Goal: Check status: Check status

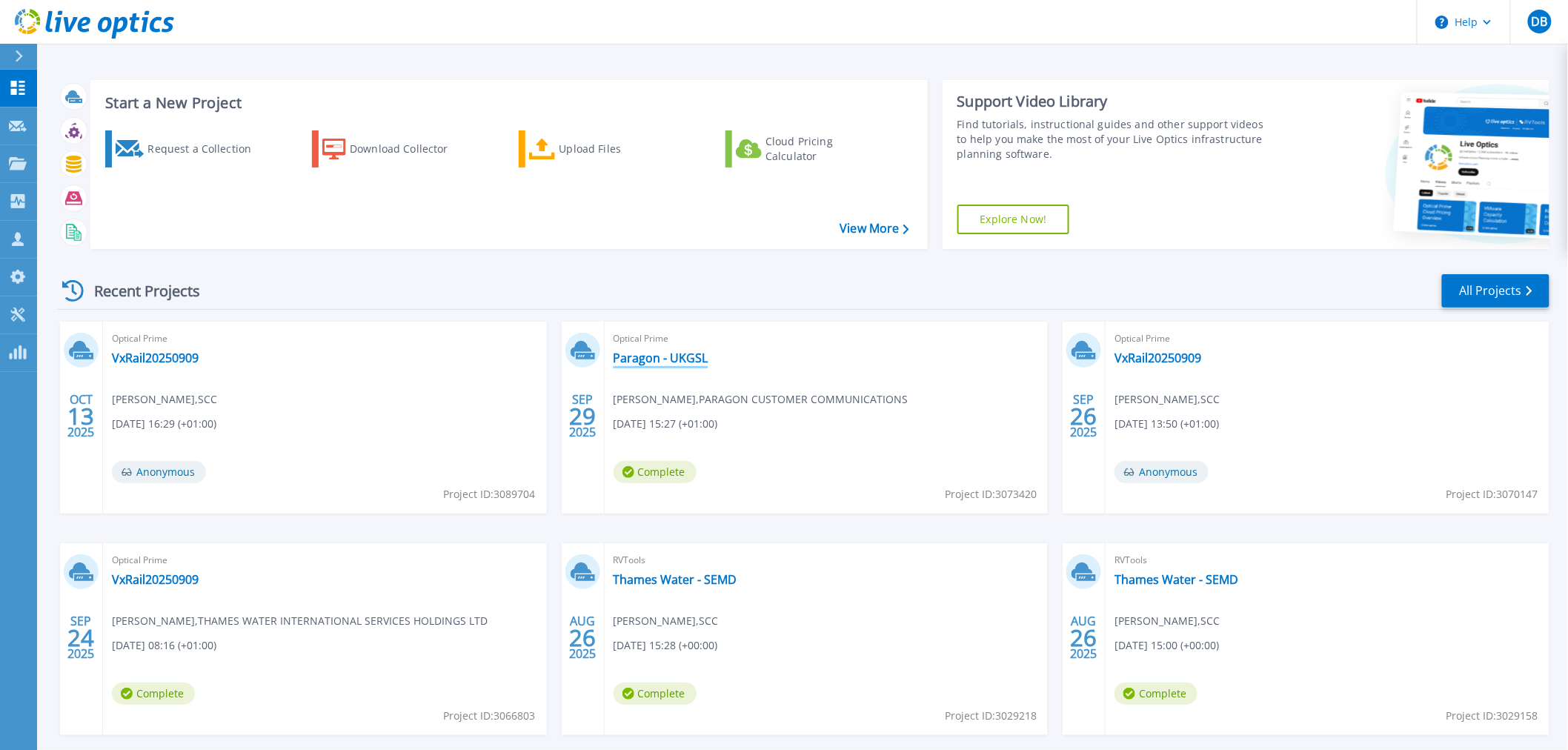
click at [677, 357] on link "Paragon - UKGSL" at bounding box center [661, 358] width 95 height 15
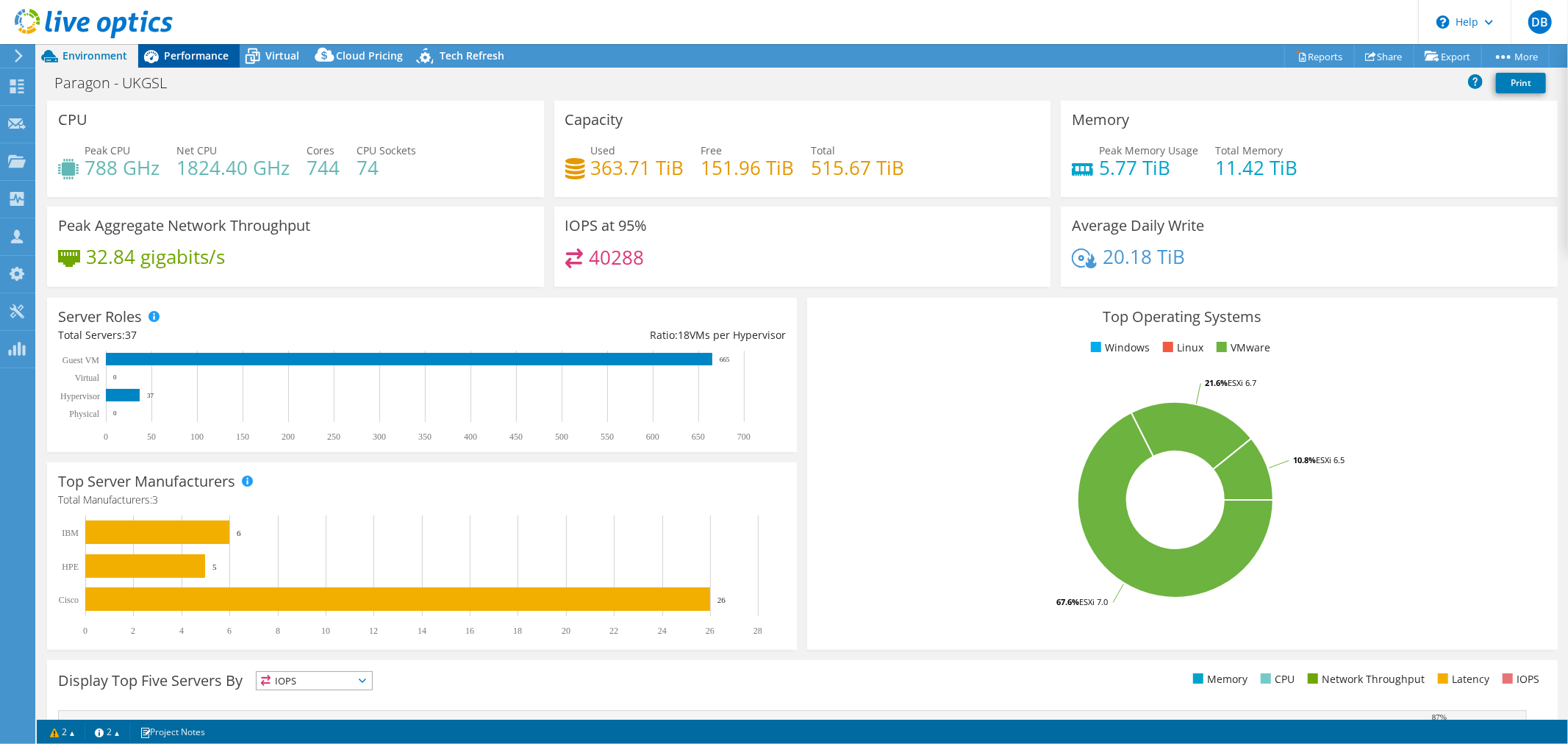
click at [192, 56] on span "Performance" at bounding box center [197, 56] width 65 height 14
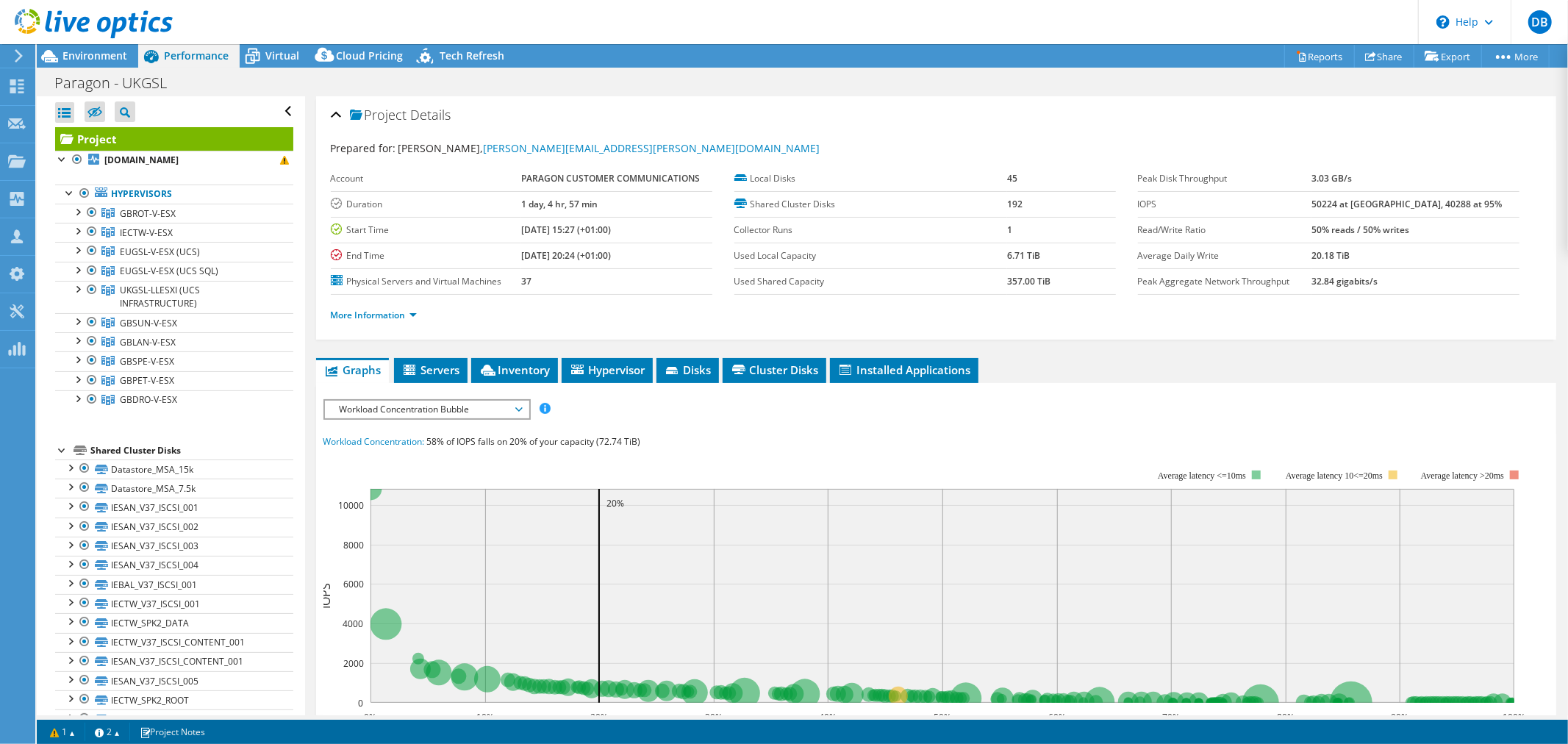
click at [466, 401] on span "Workload Concentration Bubble" at bounding box center [427, 410] width 189 height 18
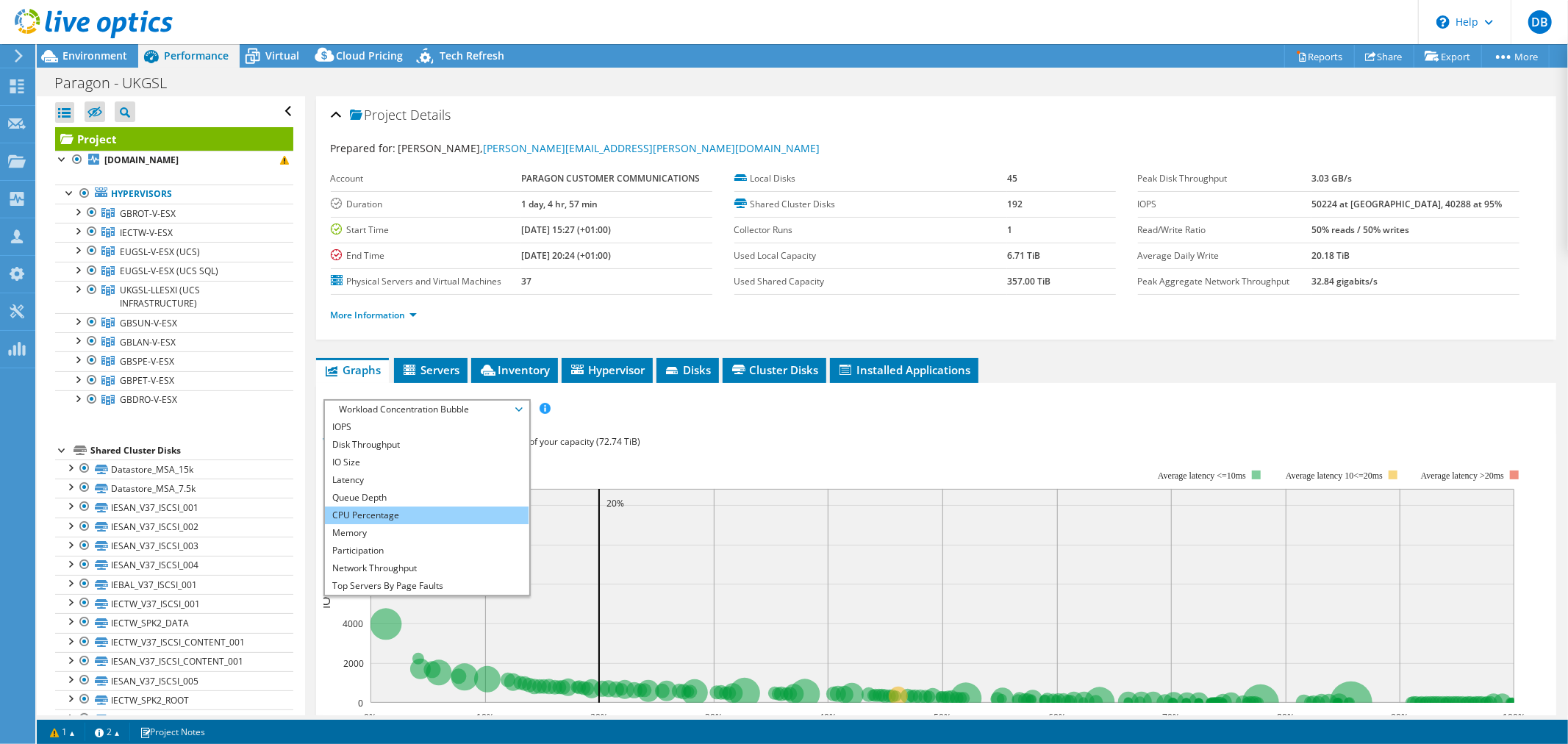
click at [403, 511] on li "CPU Percentage" at bounding box center [427, 515] width 203 height 18
